Goal: Transaction & Acquisition: Purchase product/service

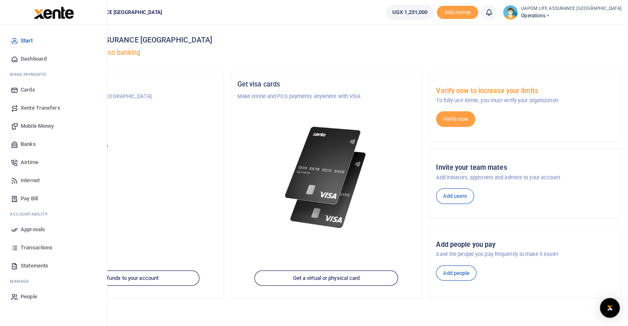
click at [31, 179] on span "Internet" at bounding box center [30, 181] width 19 height 8
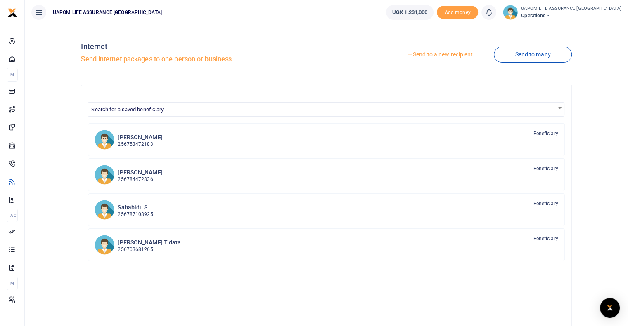
click at [454, 56] on link "Send to a new recipient" at bounding box center [440, 54] width 108 height 15
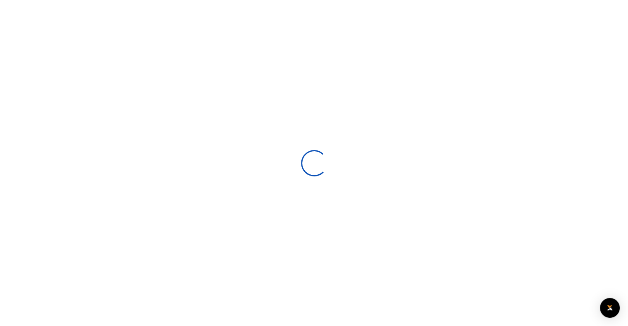
select select
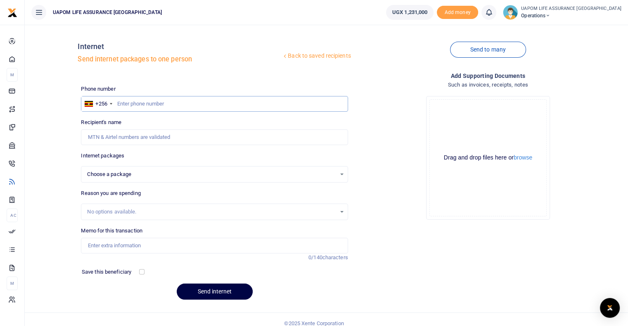
click at [155, 104] on input "text" at bounding box center [214, 104] width 267 height 16
paste input "707285364"
type input "707285364"
select select
type input "707285364"
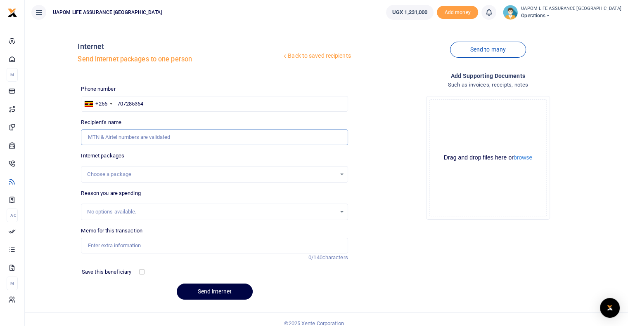
click at [129, 138] on input "Recipient's name" at bounding box center [214, 138] width 267 height 16
click at [128, 177] on div "Choose a package" at bounding box center [211, 174] width 248 height 8
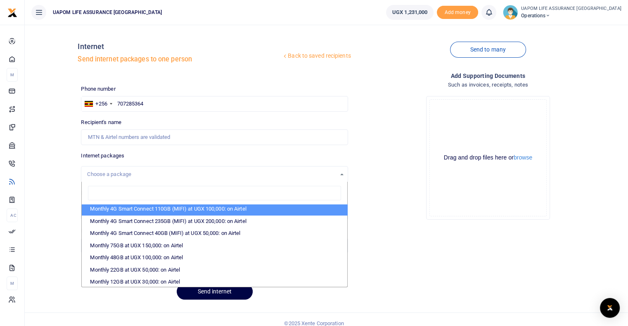
scroll to position [124, 0]
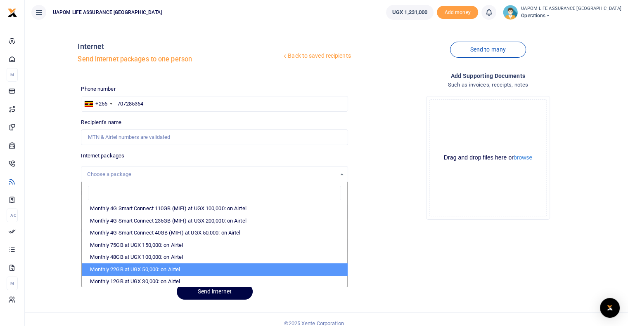
click at [149, 267] on li "Monthly 22GB at UGX 50,000: on Airtel" at bounding box center [214, 270] width 265 height 12
select select "bOgthpMmaC1ZLyOYxyMBh28re2LLS6fLvY77EkG1sh4="
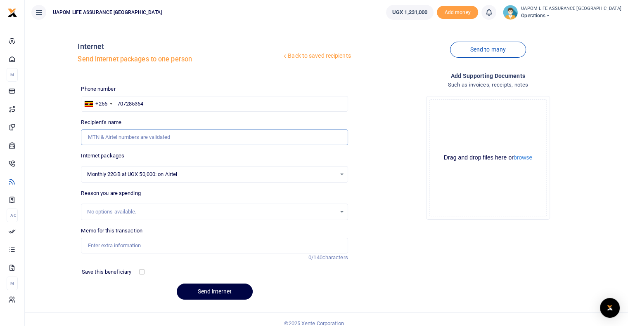
click at [159, 139] on input "Recipient's name" at bounding box center [214, 138] width 267 height 16
type input "Town hall Meeting and Football streaming"
click at [141, 249] on input "Memo for this transaction" at bounding box center [214, 246] width 267 height 16
drag, startPoint x: 173, startPoint y: 138, endPoint x: 68, endPoint y: 142, distance: 104.9
click at [68, 142] on div "Back to saved recipients Internet Send internet packages to one person Send to …" at bounding box center [326, 168] width 596 height 275
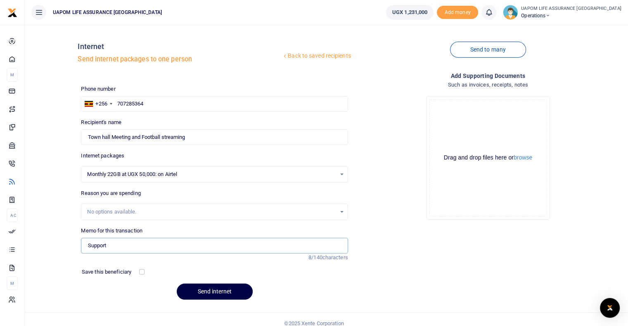
click at [112, 244] on input "Support" at bounding box center [214, 246] width 267 height 16
paste input "Town hall Meeting and Football streaming"
type input "Support Town hall Meeting and Football streaming"
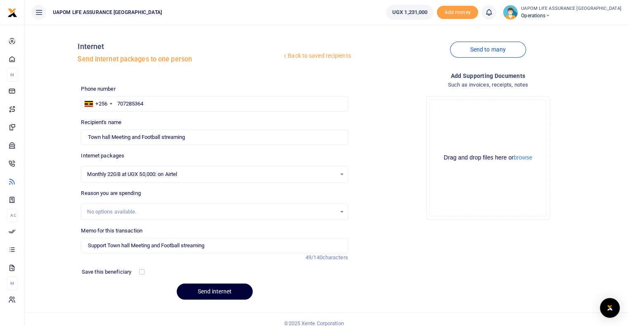
click at [227, 289] on button "Send internet" at bounding box center [215, 292] width 76 height 16
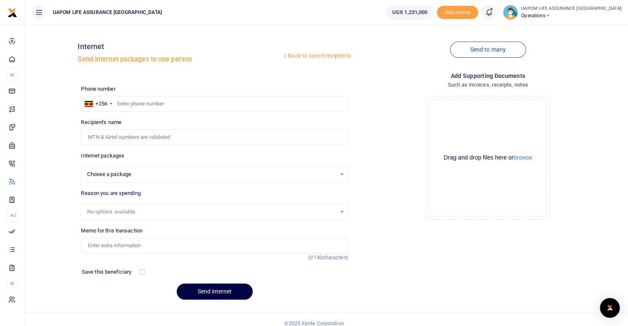
click at [493, 13] on icon at bounding box center [488, 12] width 8 height 9
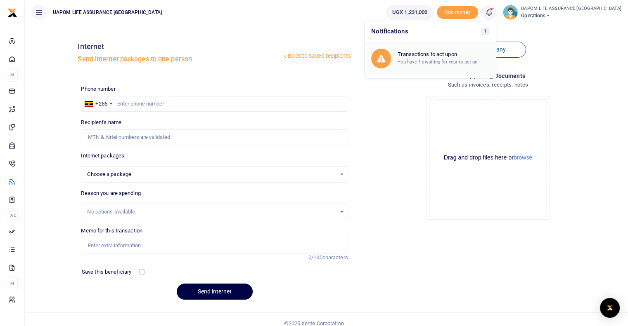
click at [474, 52] on h6 "Transactions to act upon" at bounding box center [443, 54] width 92 height 7
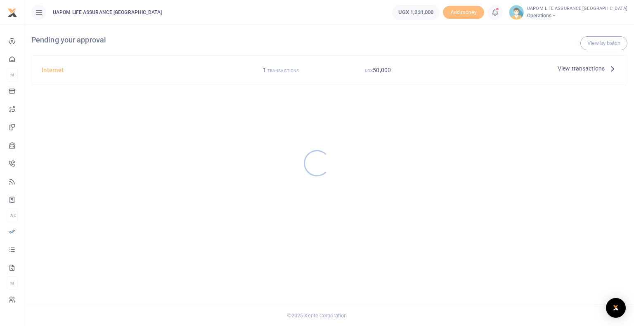
click at [523, 11] on div at bounding box center [317, 163] width 634 height 326
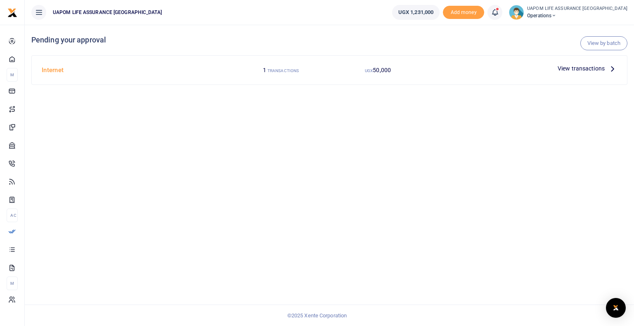
click at [499, 14] on icon at bounding box center [495, 12] width 8 height 9
click at [473, 62] on small "You have 1 awaiting for your to act on" at bounding box center [444, 62] width 80 height 6
click at [595, 45] on link "View by batch" at bounding box center [603, 43] width 47 height 14
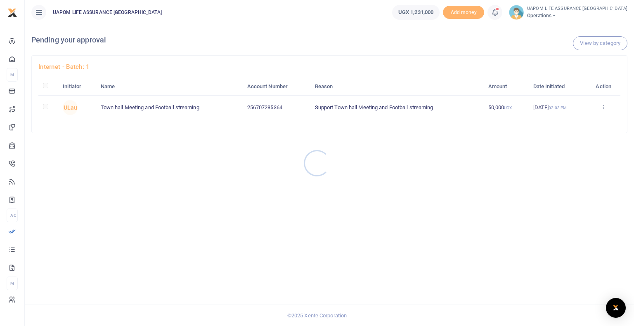
click at [603, 108] on div at bounding box center [317, 163] width 634 height 326
click at [604, 109] on icon at bounding box center [603, 107] width 5 height 6
click at [578, 121] on link "Approve" at bounding box center [573, 121] width 65 height 12
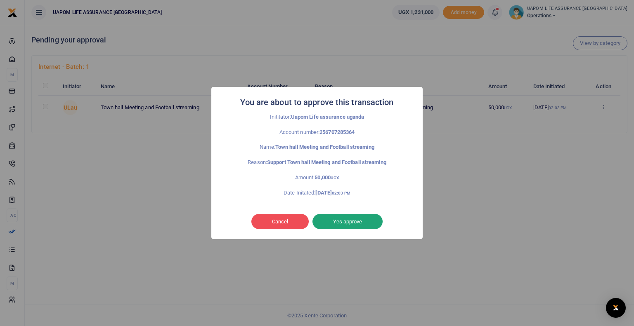
click at [353, 221] on button "Yes approve" at bounding box center [347, 222] width 70 height 16
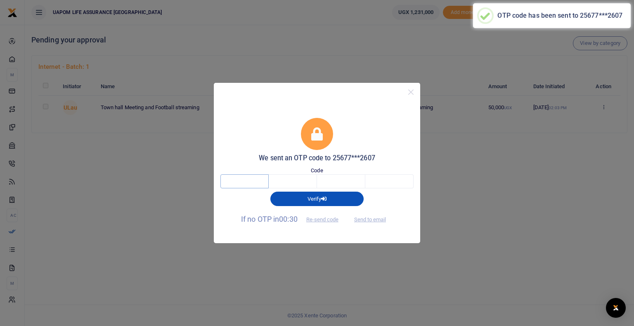
click at [257, 182] on input "text" at bounding box center [244, 182] width 48 height 14
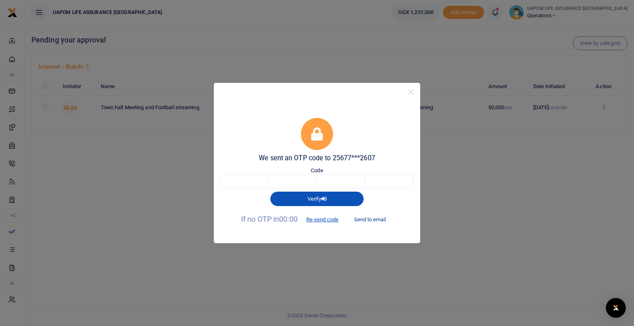
drag, startPoint x: 375, startPoint y: 216, endPoint x: 366, endPoint y: 227, distance: 15.0
click at [373, 220] on button "Send to email" at bounding box center [370, 220] width 46 height 14
click at [246, 186] on input "text" at bounding box center [244, 182] width 48 height 14
type input "7"
type input "8"
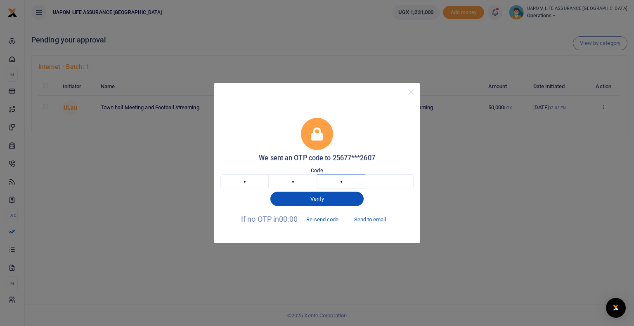
type input "7"
type input "5"
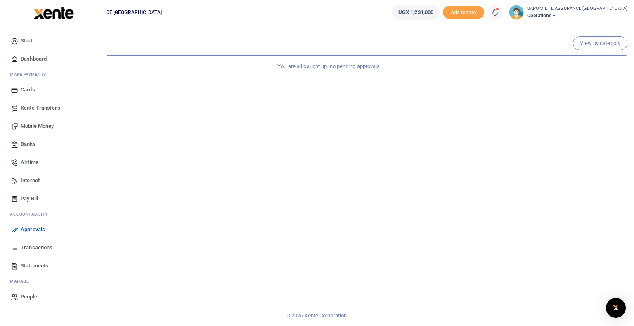
click at [42, 247] on span "Transactions" at bounding box center [37, 248] width 32 height 8
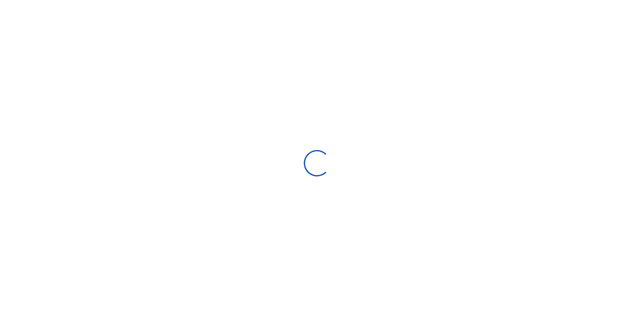
select select
type input "[DATE] - [DATE]"
